Goal: Information Seeking & Learning: Learn about a topic

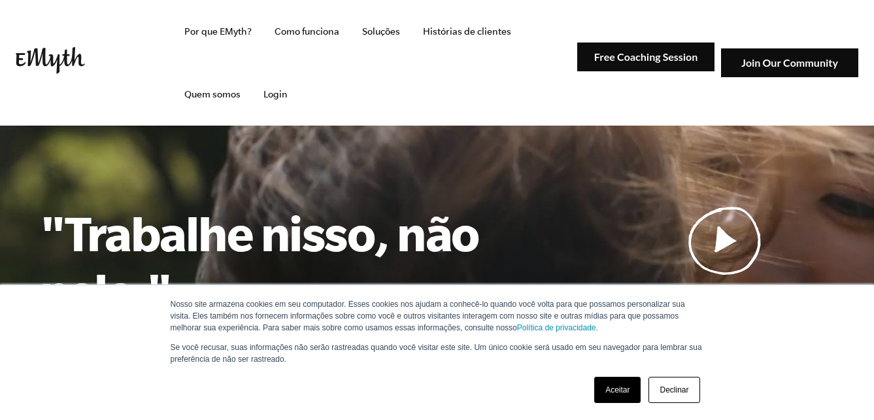
click at [615, 389] on link "Aceitar" at bounding box center [618, 390] width 46 height 26
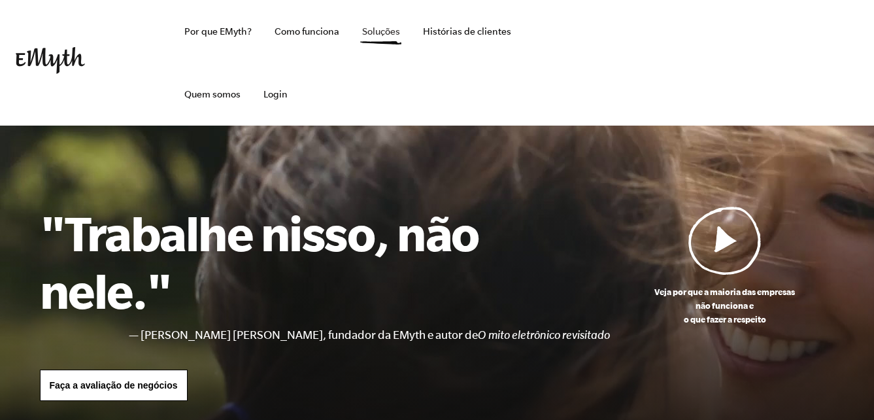
click at [391, 39] on link "Soluções" at bounding box center [381, 31] width 59 height 63
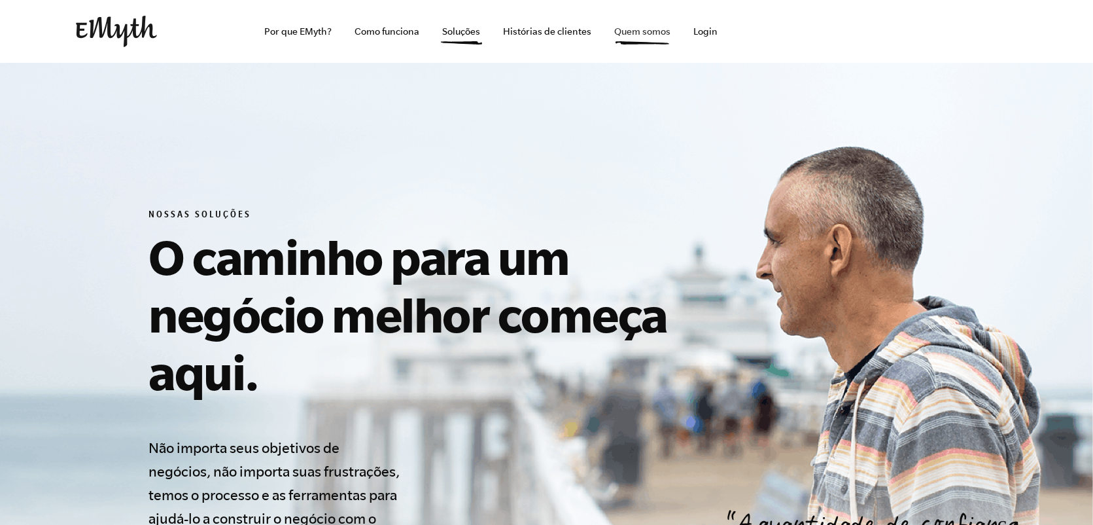
click at [628, 26] on link "Quem somos" at bounding box center [642, 31] width 77 height 63
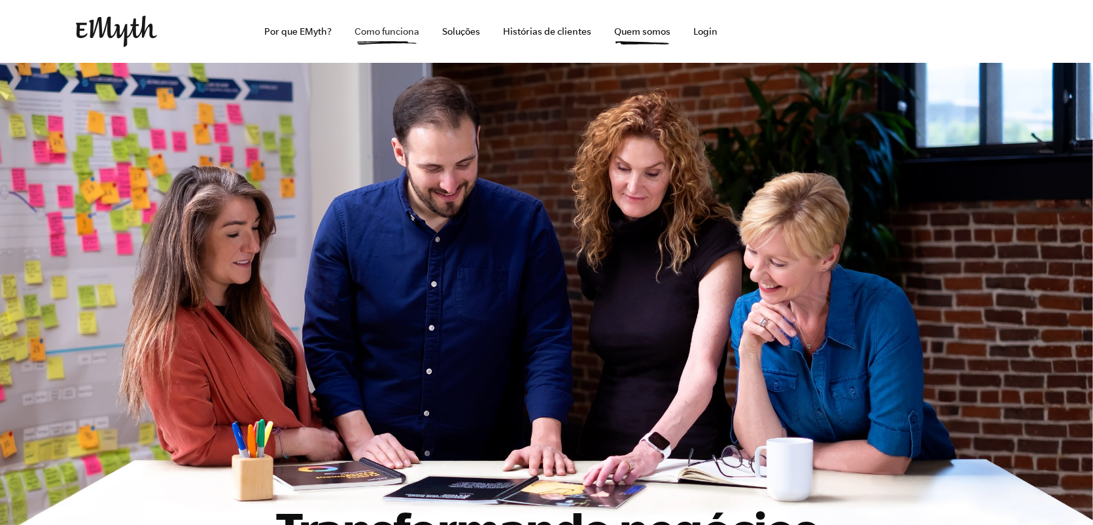
click at [414, 34] on link "Como funciona" at bounding box center [387, 31] width 86 height 63
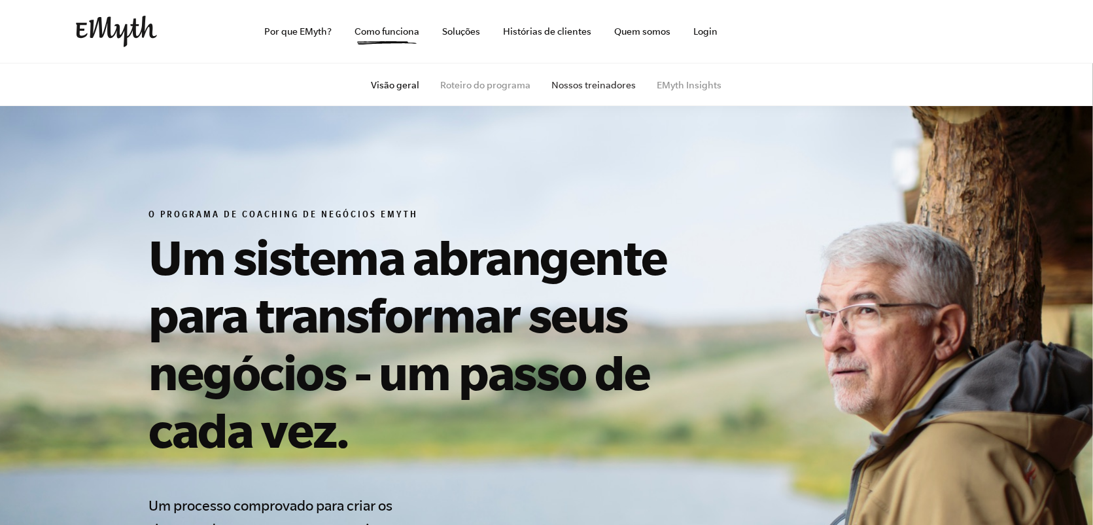
click at [609, 85] on link "Nossos treinadores" at bounding box center [594, 85] width 84 height 10
